Goal: Information Seeking & Learning: Learn about a topic

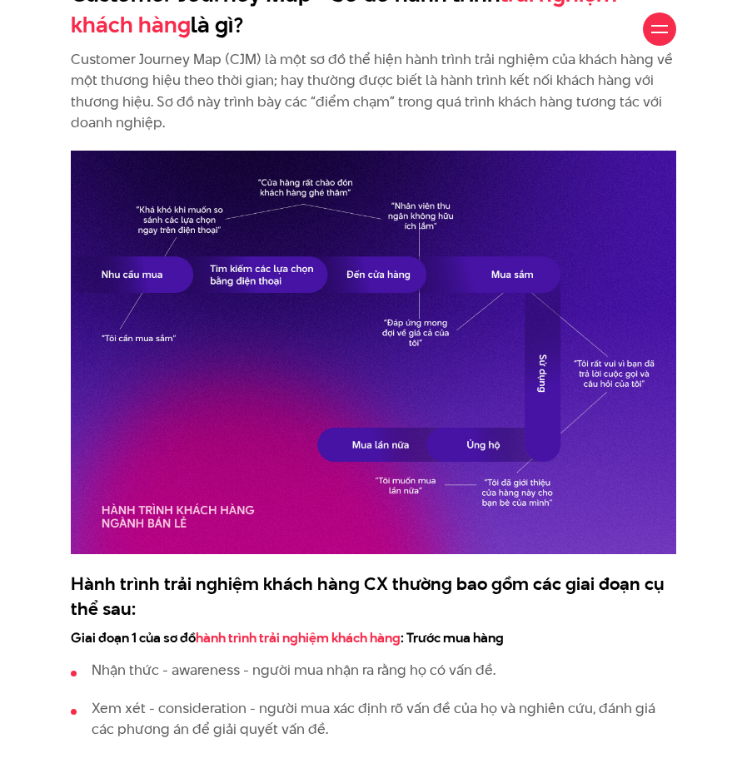
scroll to position [1582, 0]
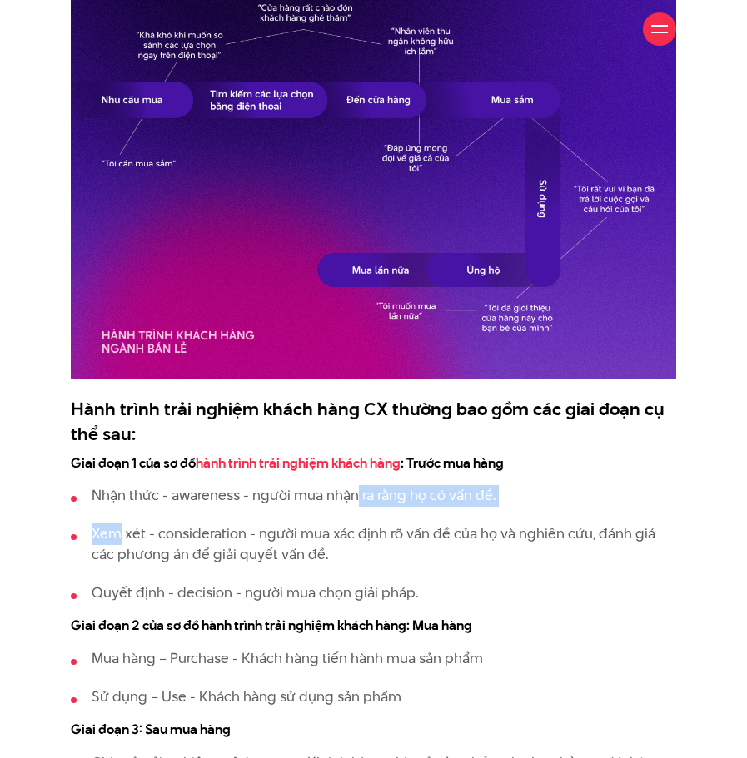
drag, startPoint x: 180, startPoint y: 518, endPoint x: 395, endPoint y: 503, distance: 215.3
click at [389, 503] on ul "Nhận thức - awareness - người mua nhận ra rằng họ có vấn đề. Xem xét - consider…" at bounding box center [373, 544] width 605 height 118
click at [479, 506] on p "Nhận thức - awareness - người mua nhận ra rằng họ có vấn đề." at bounding box center [384, 496] width 584 height 22
drag, startPoint x: 460, startPoint y: 470, endPoint x: 527, endPoint y: 470, distance: 67.4
click at [527, 470] on h4 "Giai đoạn 1 của sơ đồ hành trình trải nghiệm khách hàng : Trước mua hàng" at bounding box center [373, 464] width 605 height 19
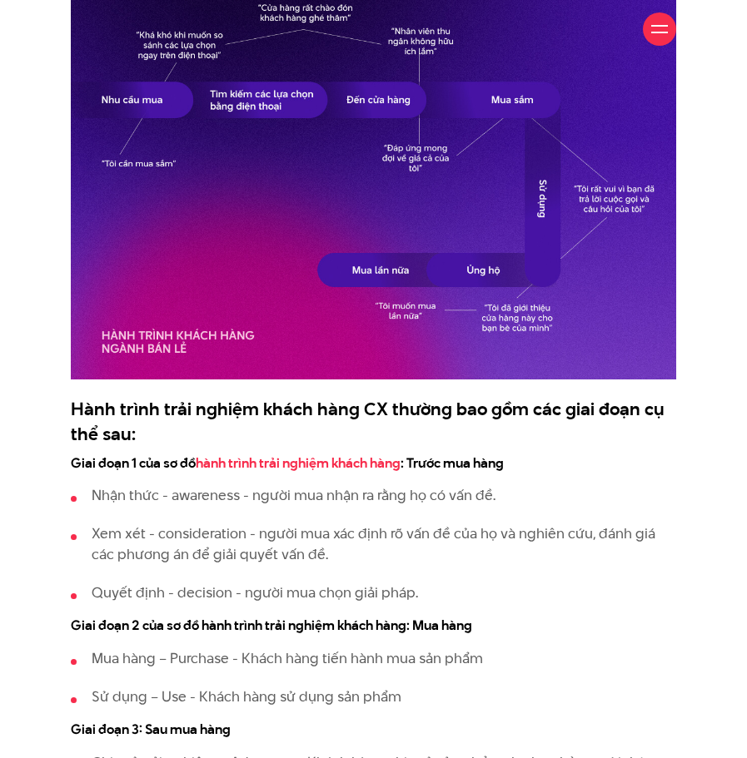
click at [547, 505] on p "Nhận thức - awareness - người mua nhận ra rằng họ có vấn đề." at bounding box center [384, 496] width 584 height 22
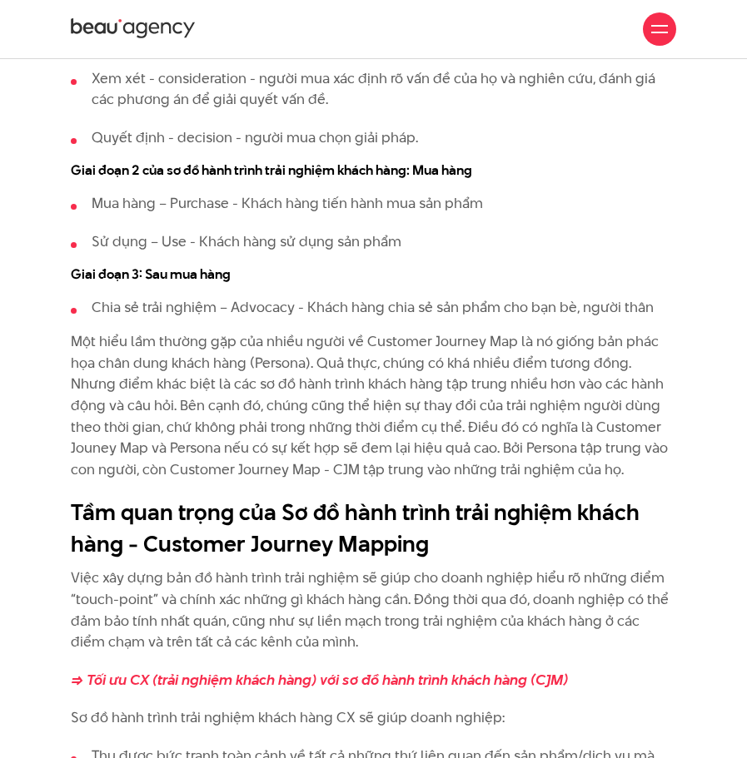
scroll to position [1915, 0]
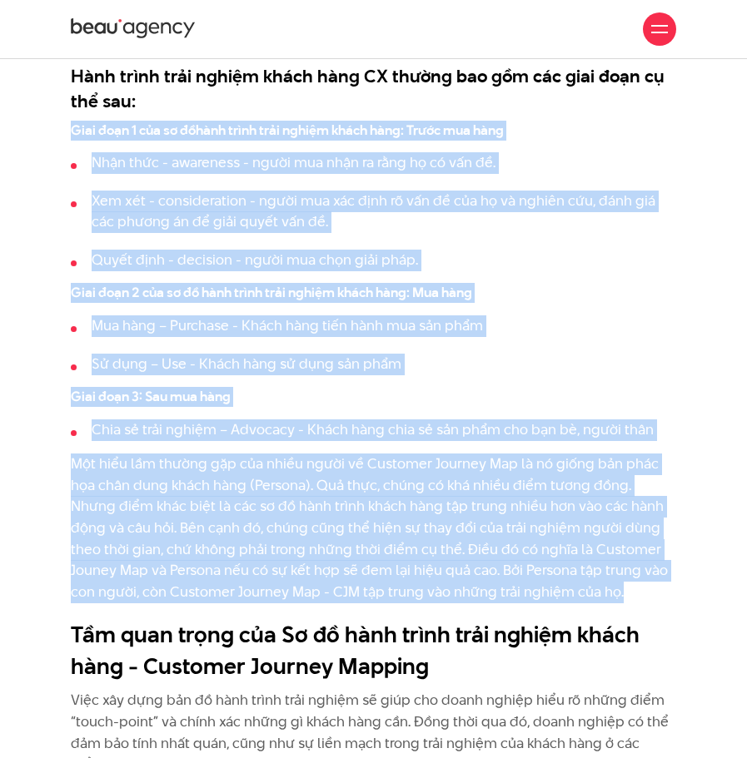
drag, startPoint x: 65, startPoint y: 132, endPoint x: 602, endPoint y: 602, distance: 713.3
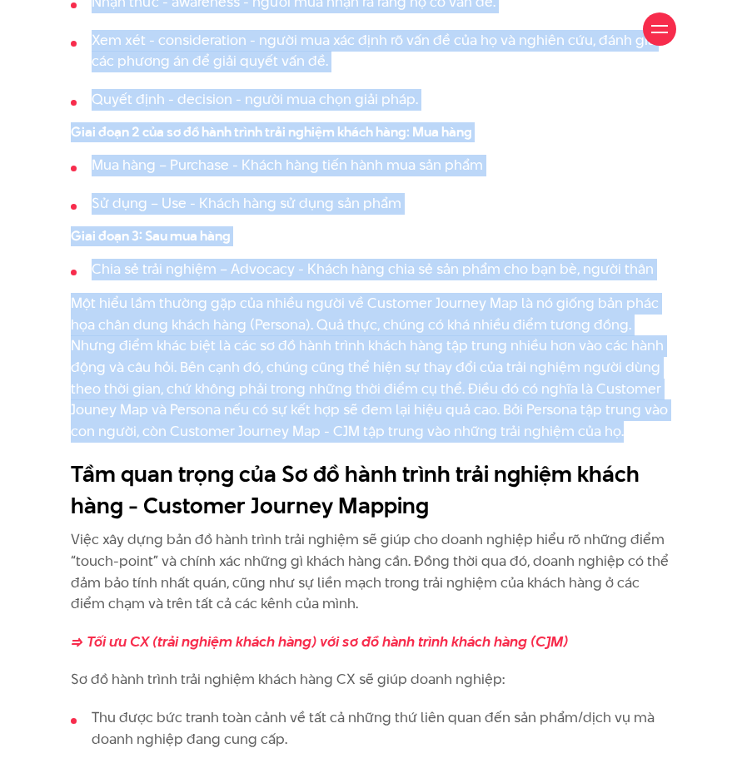
scroll to position [2248, 0]
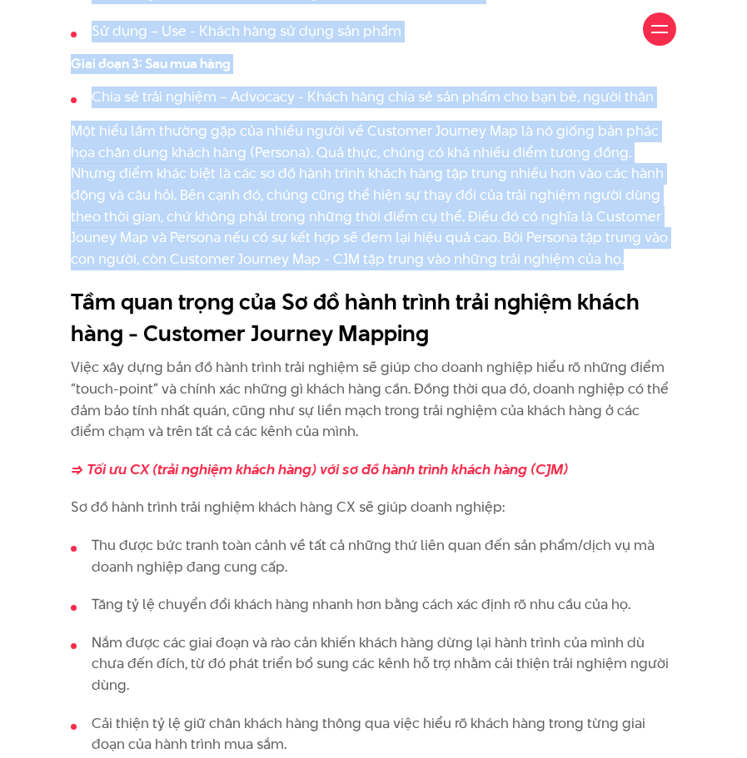
copy div "Lore ipsu 9 dol si am cons adipi elit seddoe tempo inci : Utlab etd magn Aliq e…"
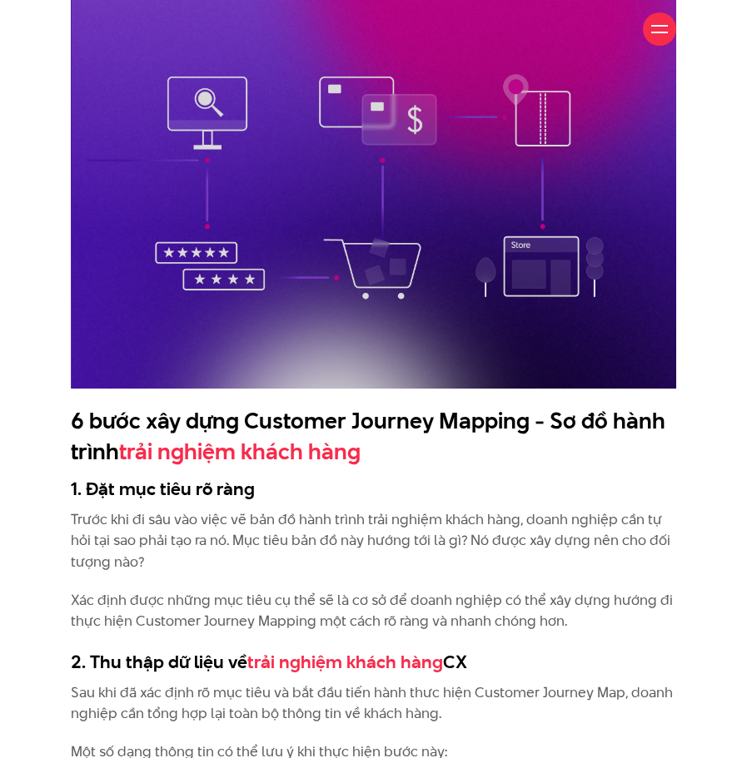
scroll to position [3663, 0]
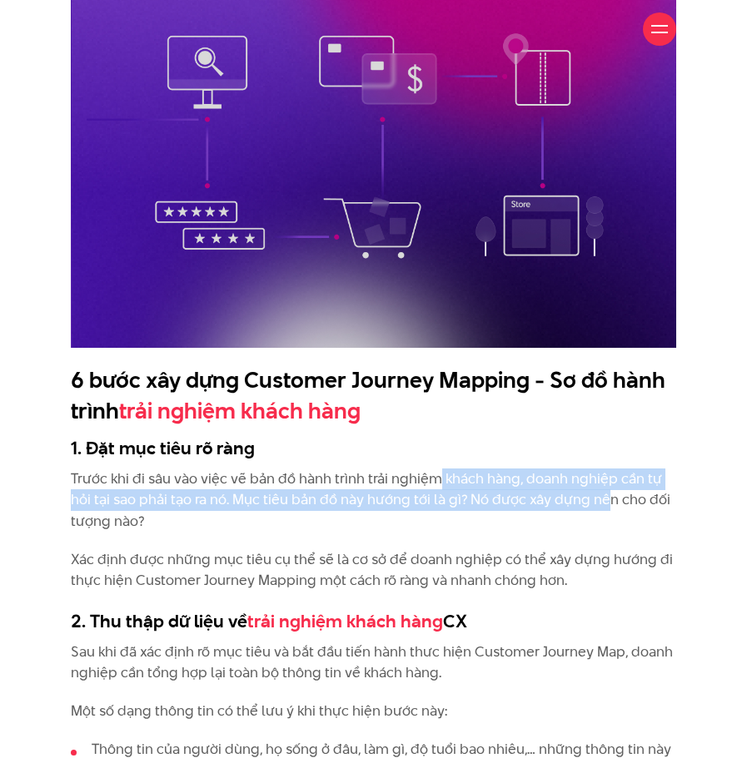
drag, startPoint x: 447, startPoint y: 440, endPoint x: 604, endPoint y: 459, distance: 158.5
click at [604, 469] on p "Trước khi đi sâu vào việc vẽ bản đồ hành trình trải nghiệm khách hàng, doanh ng…" at bounding box center [373, 501] width 605 height 64
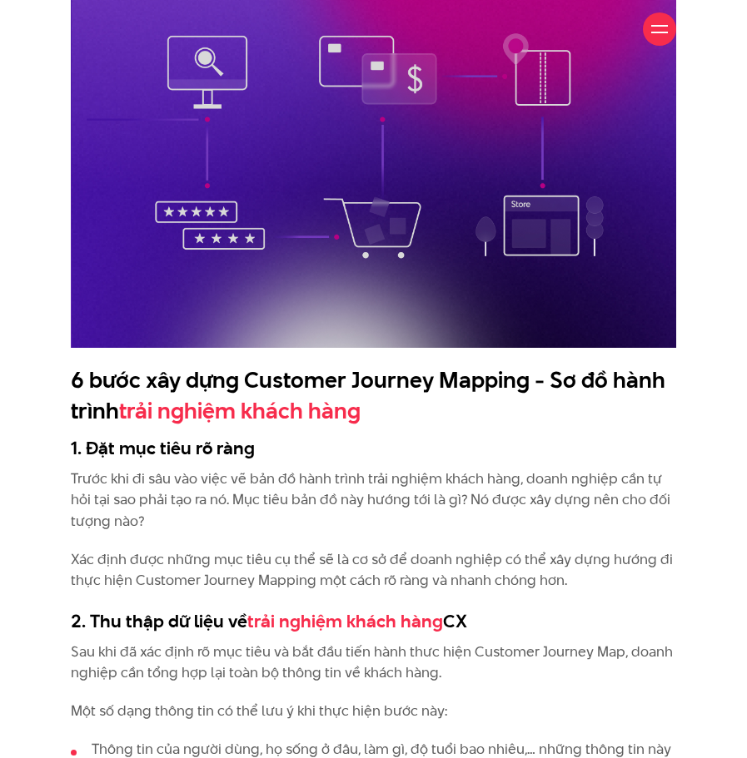
click at [599, 549] on p "Xác định được những mục tiêu cụ thể sẽ là cơ sở để doanh nghiệp có thể xây dựng…" at bounding box center [373, 570] width 605 height 42
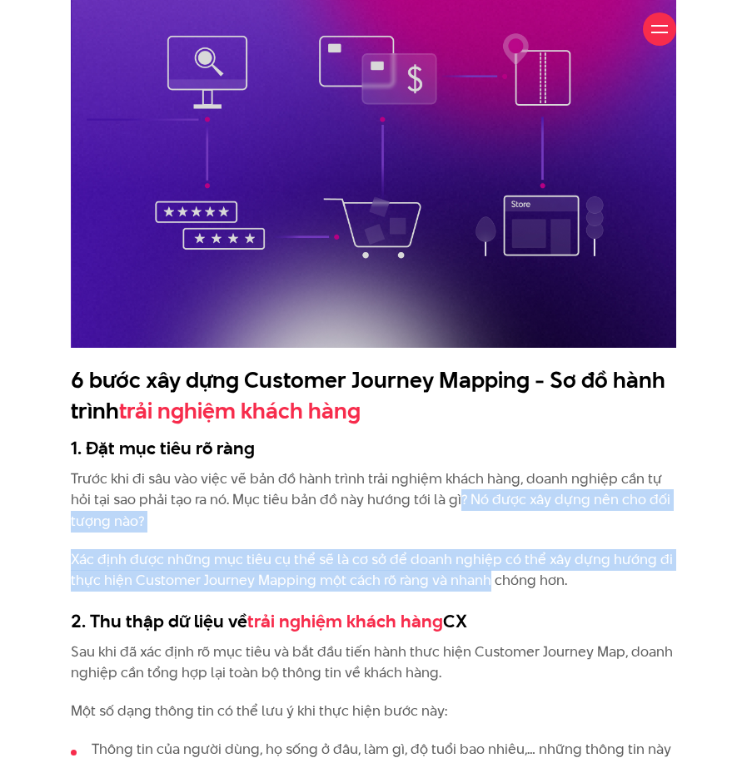
drag, startPoint x: 456, startPoint y: 464, endPoint x: 485, endPoint y: 529, distance: 70.8
click at [485, 529] on div "Customer Journey Map - Sơ đồ hành trình trải nghiệm khách hàng là gì? Customer …" at bounding box center [373, 545] width 605 height 5646
click at [485, 549] on p "Xác định được những mục tiêu cụ thể sẽ là cơ sở để doanh nghiệp có thể xây dựng…" at bounding box center [373, 570] width 605 height 42
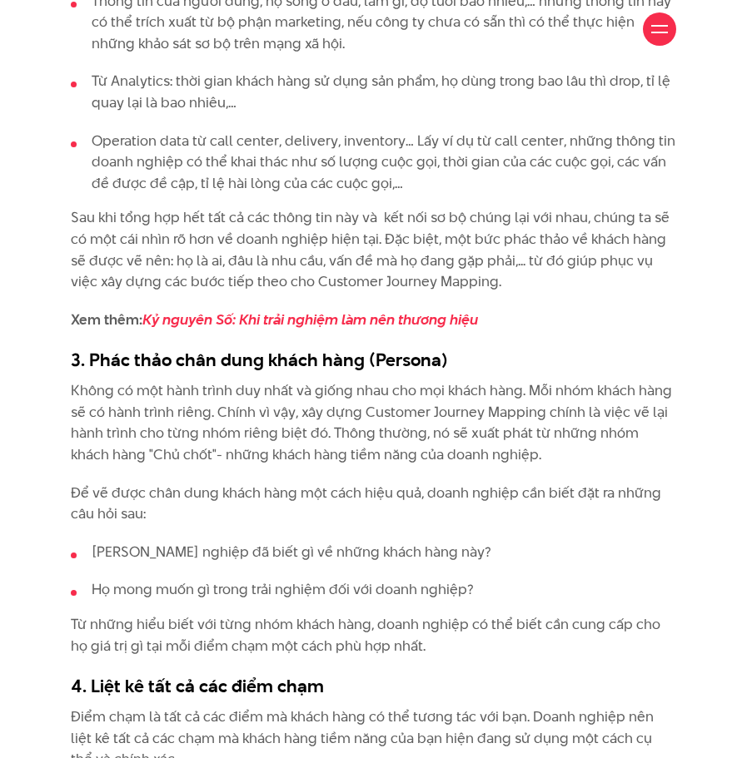
scroll to position [4412, 0]
